Goal: Information Seeking & Learning: Compare options

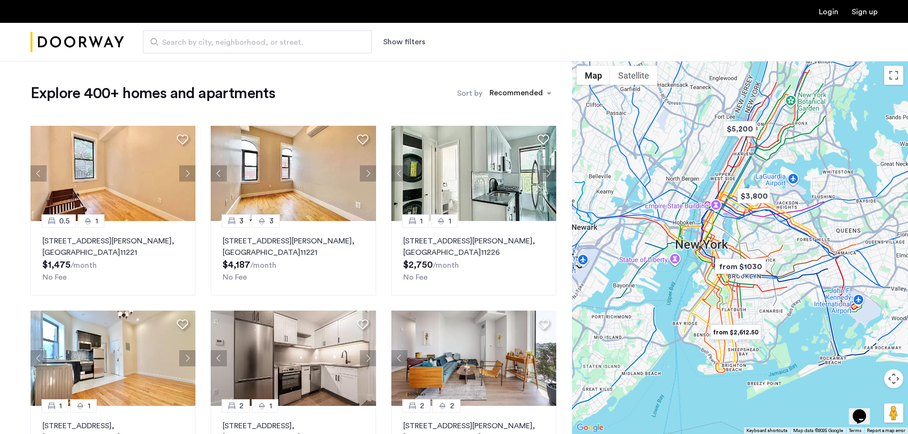
click at [405, 40] on button "Show filters" at bounding box center [404, 41] width 42 height 11
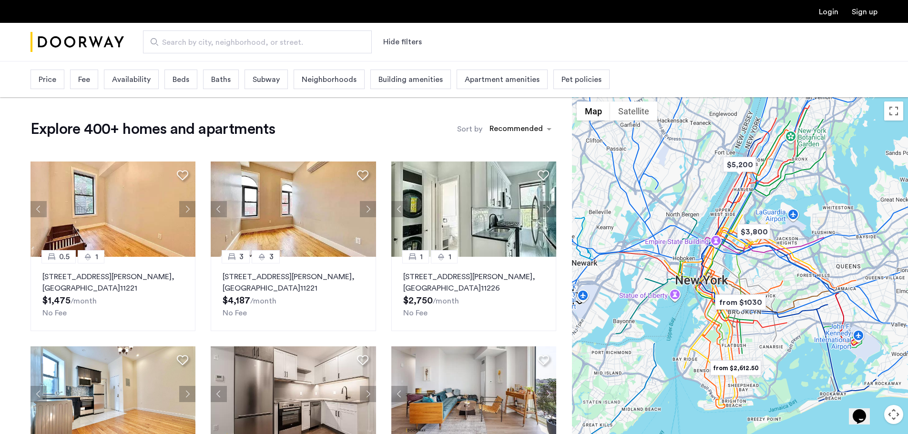
click at [173, 77] on span "Beds" at bounding box center [181, 79] width 17 height 11
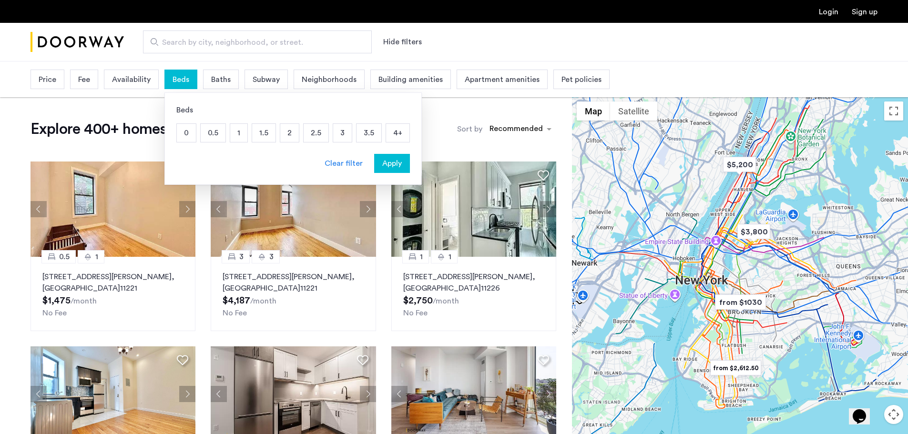
click at [286, 136] on p "2" at bounding box center [289, 133] width 19 height 18
click at [334, 132] on p "3" at bounding box center [342, 133] width 19 height 18
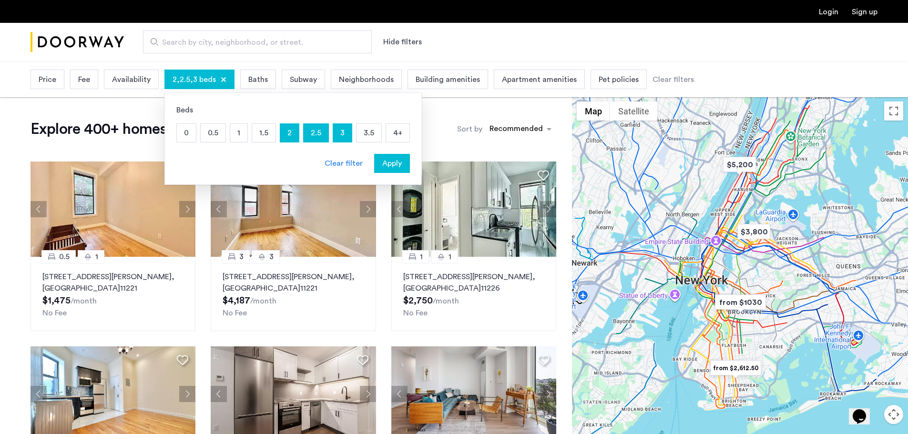
click at [393, 166] on span "Apply" at bounding box center [392, 163] width 20 height 11
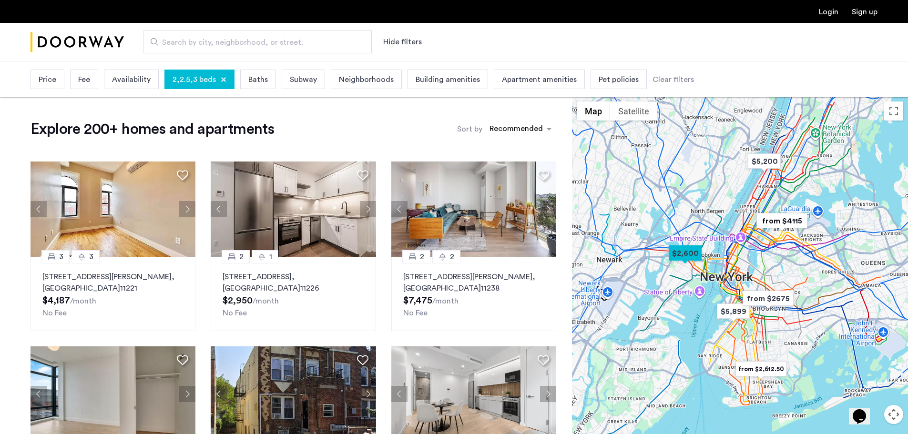
click at [771, 322] on div at bounding box center [740, 283] width 336 height 373
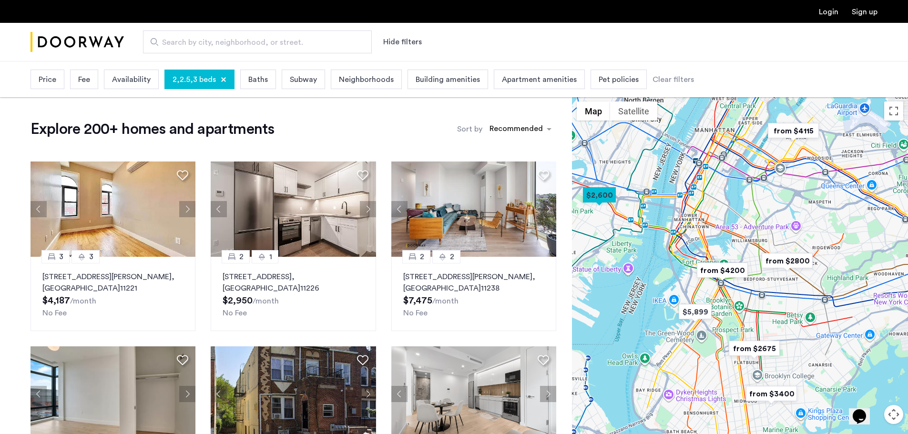
click at [767, 300] on div at bounding box center [740, 283] width 336 height 373
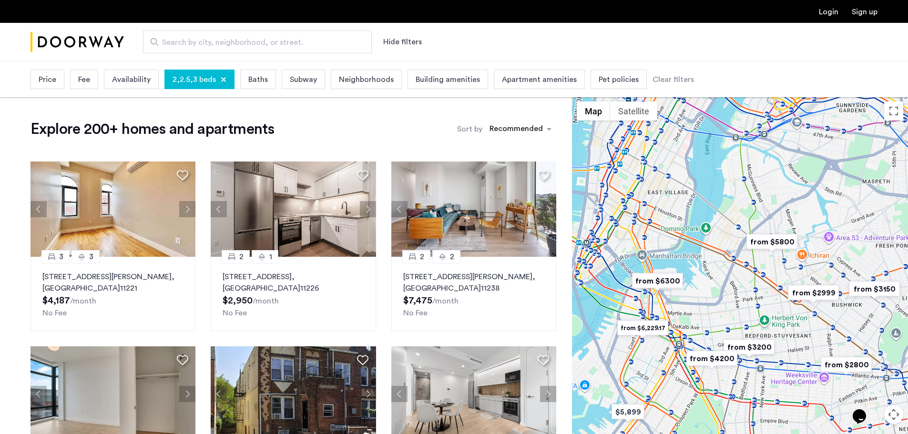
drag, startPoint x: 738, startPoint y: 249, endPoint x: 742, endPoint y: 284, distance: 35.0
click at [742, 284] on div at bounding box center [740, 283] width 336 height 373
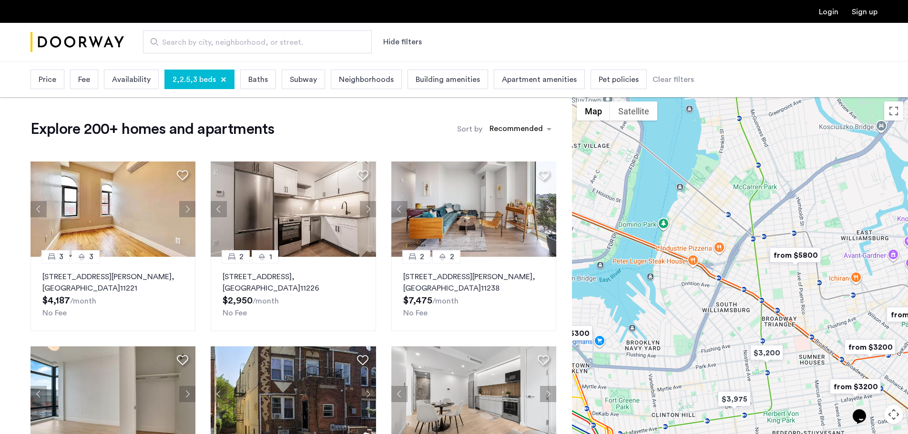
drag, startPoint x: 756, startPoint y: 218, endPoint x: 750, endPoint y: 267, distance: 49.5
click at [750, 267] on div at bounding box center [740, 283] width 336 height 373
click at [751, 274] on div at bounding box center [740, 283] width 336 height 373
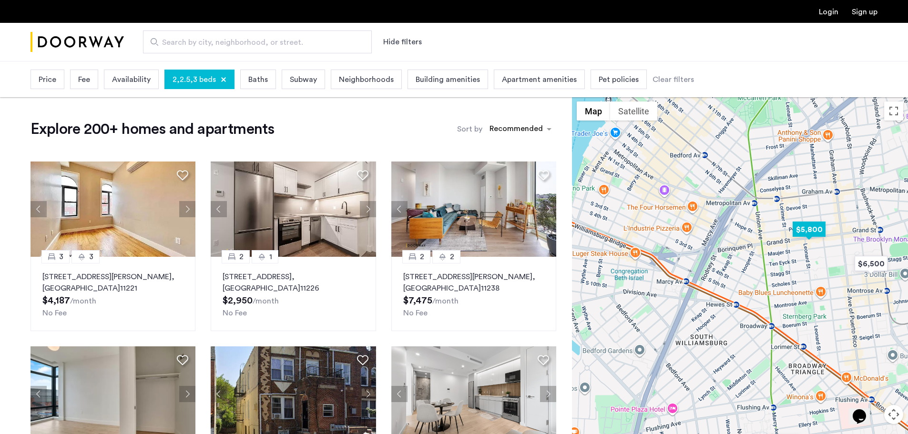
click at [812, 225] on img "$5,800" at bounding box center [809, 229] width 41 height 21
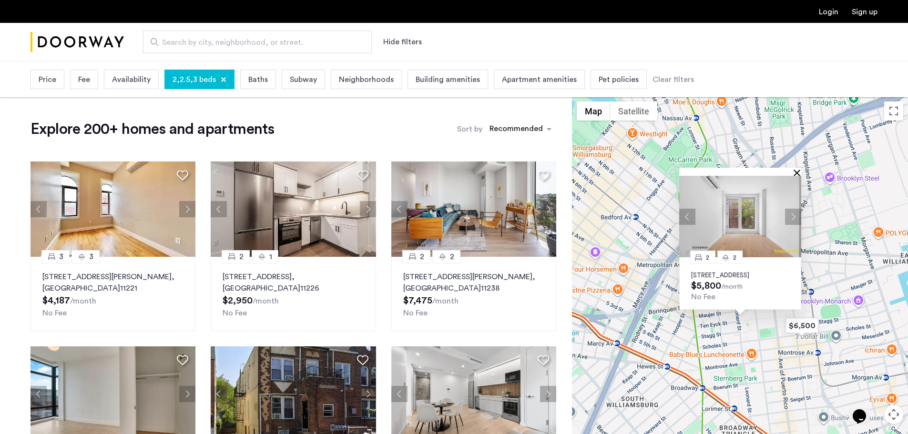
click at [800, 169] on button "Close" at bounding box center [798, 172] width 7 height 7
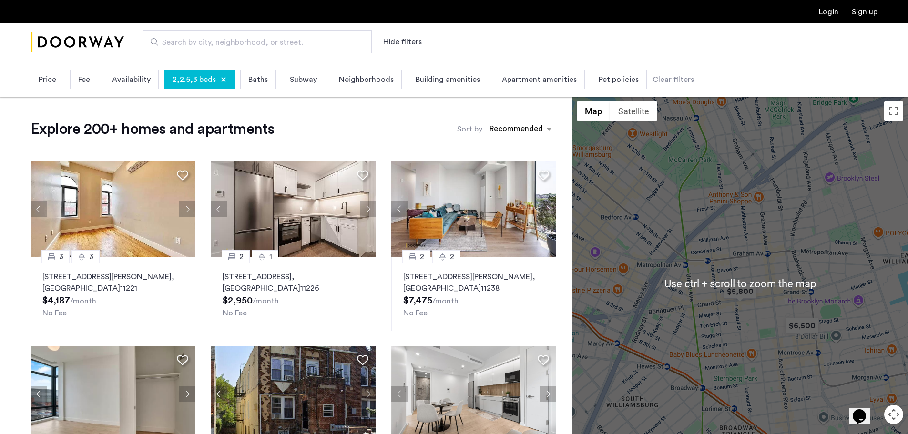
click at [771, 306] on div "To navigate, press the arrow keys." at bounding box center [740, 283] width 336 height 373
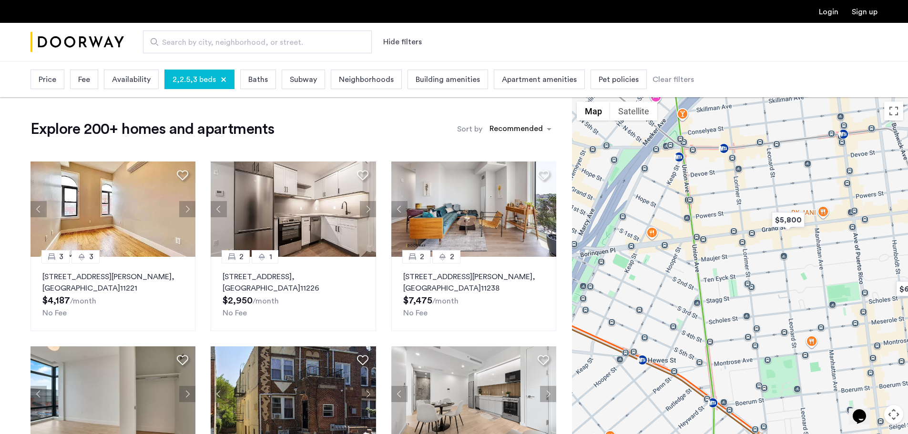
drag, startPoint x: 711, startPoint y: 251, endPoint x: 761, endPoint y: 176, distance: 89.7
click at [761, 176] on div at bounding box center [740, 283] width 336 height 373
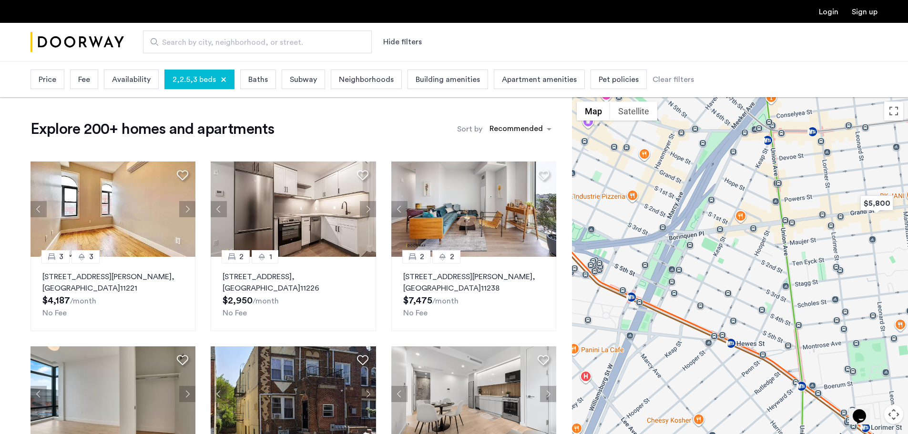
drag, startPoint x: 789, startPoint y: 349, endPoint x: 879, endPoint y: 332, distance: 91.2
click at [879, 332] on div at bounding box center [740, 283] width 336 height 373
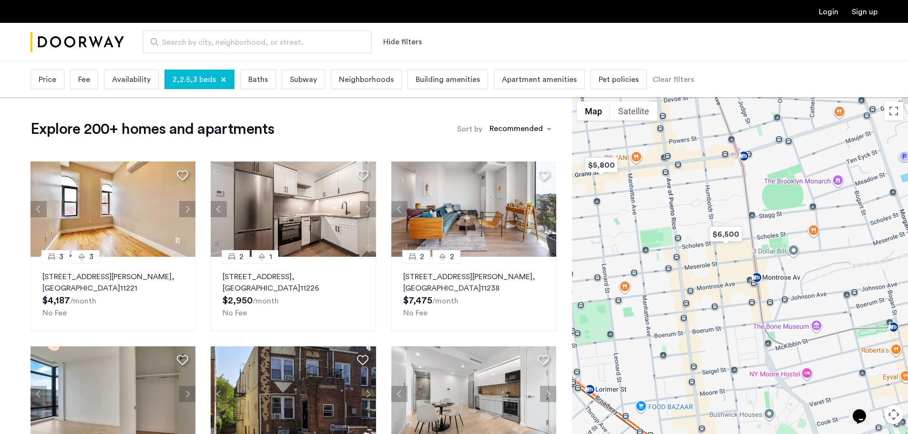
drag, startPoint x: 879, startPoint y: 332, endPoint x: 599, endPoint y: 292, distance: 282.0
click at [599, 292] on div at bounding box center [740, 283] width 336 height 373
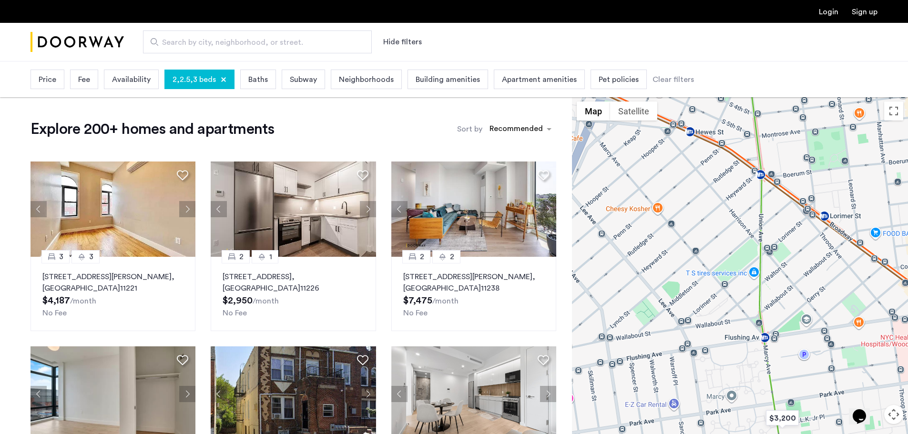
drag, startPoint x: 599, startPoint y: 292, endPoint x: 844, endPoint y: 115, distance: 302.1
click at [844, 115] on div at bounding box center [740, 283] width 336 height 373
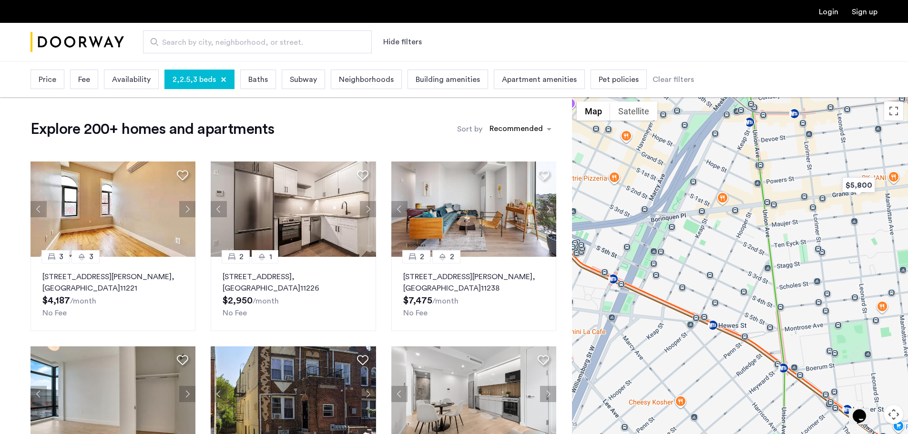
drag, startPoint x: 844, startPoint y: 115, endPoint x: 818, endPoint y: 324, distance: 209.9
click at [818, 324] on div at bounding box center [740, 283] width 336 height 373
